Goal: Task Accomplishment & Management: Complete application form

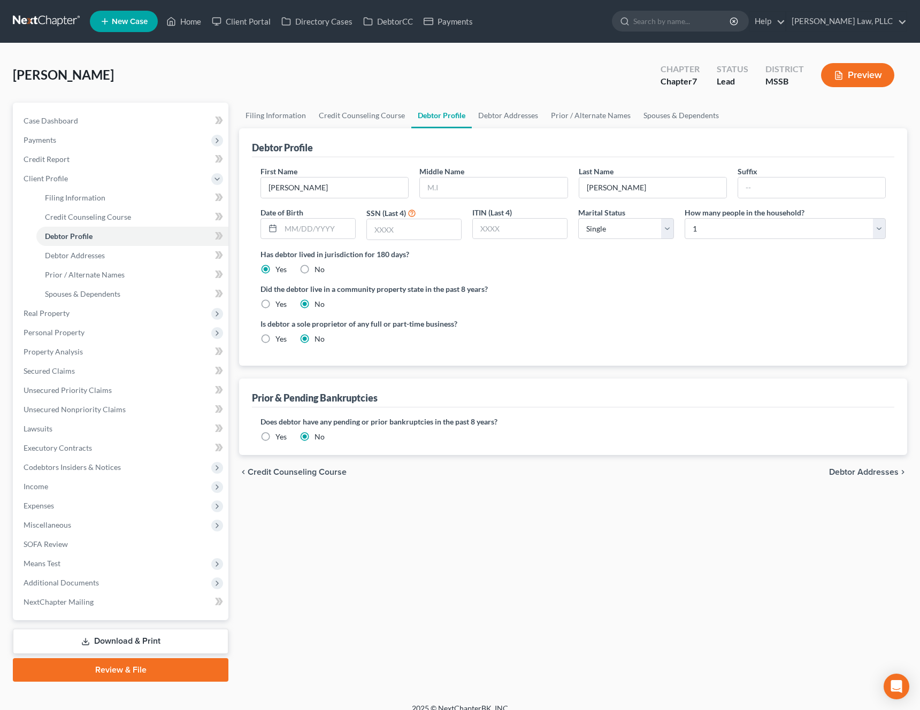
select select "0"
